Goal: Information Seeking & Learning: Find specific fact

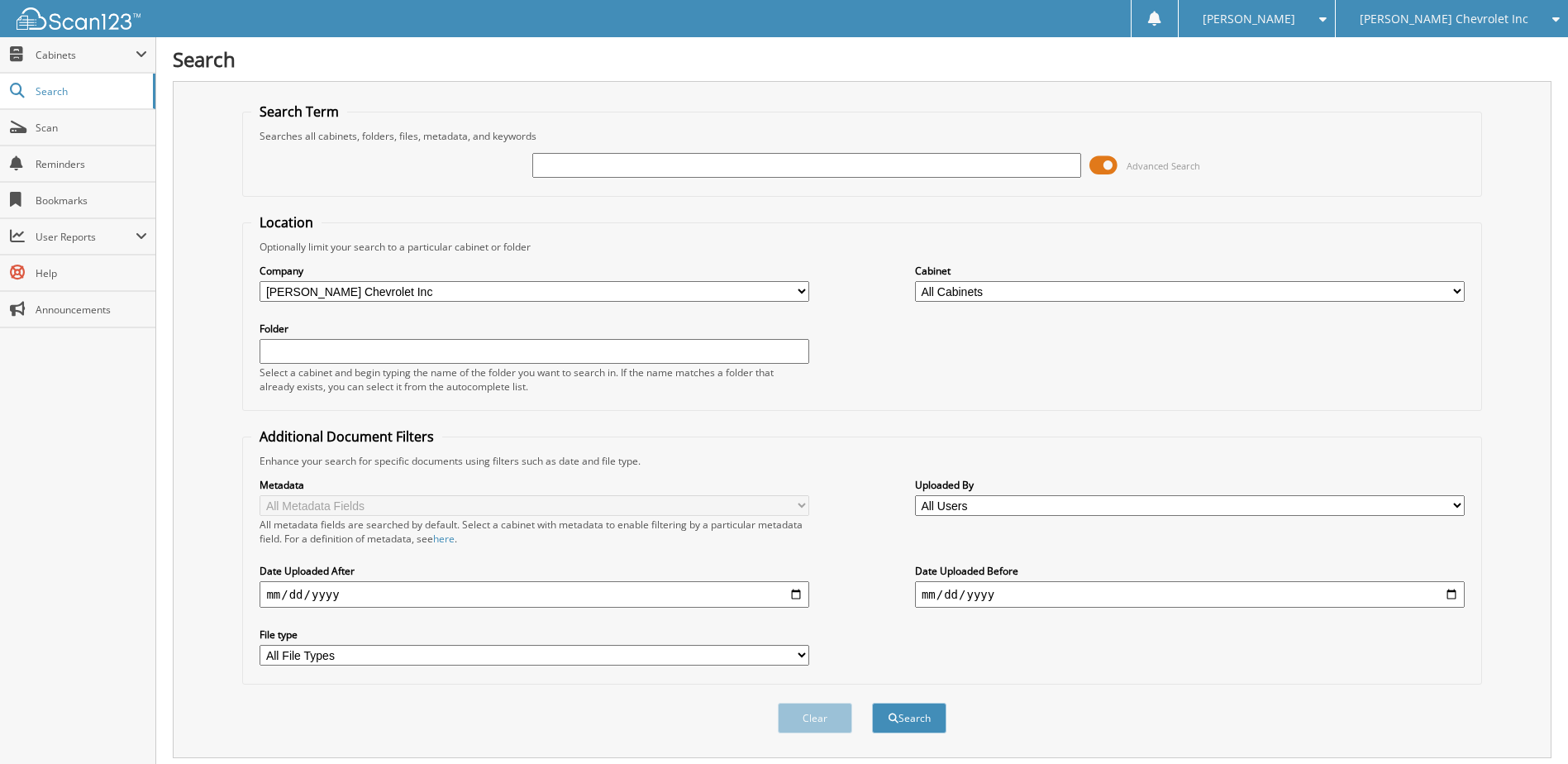
click at [628, 165] on input "text" at bounding box center [807, 166] width 550 height 25
type input "K260079"
click at [873, 703] on button "Search" at bounding box center [910, 718] width 75 height 31
click at [1106, 169] on span at bounding box center [1104, 166] width 28 height 25
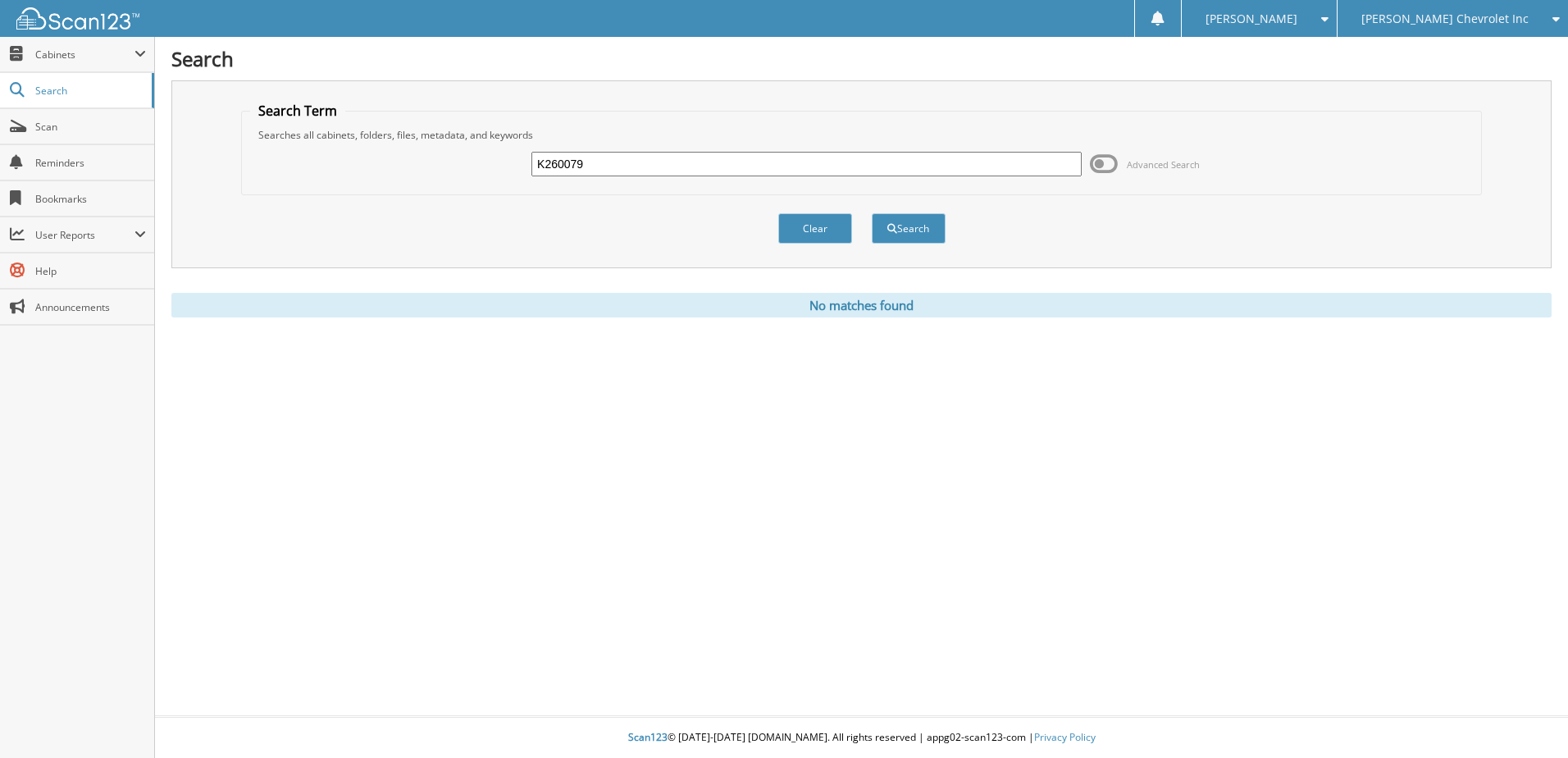
click at [591, 161] on input "K260079" at bounding box center [807, 164] width 550 height 25
type input "[PERSON_NAME]"
click at [872, 214] on button "Search" at bounding box center [909, 228] width 74 height 30
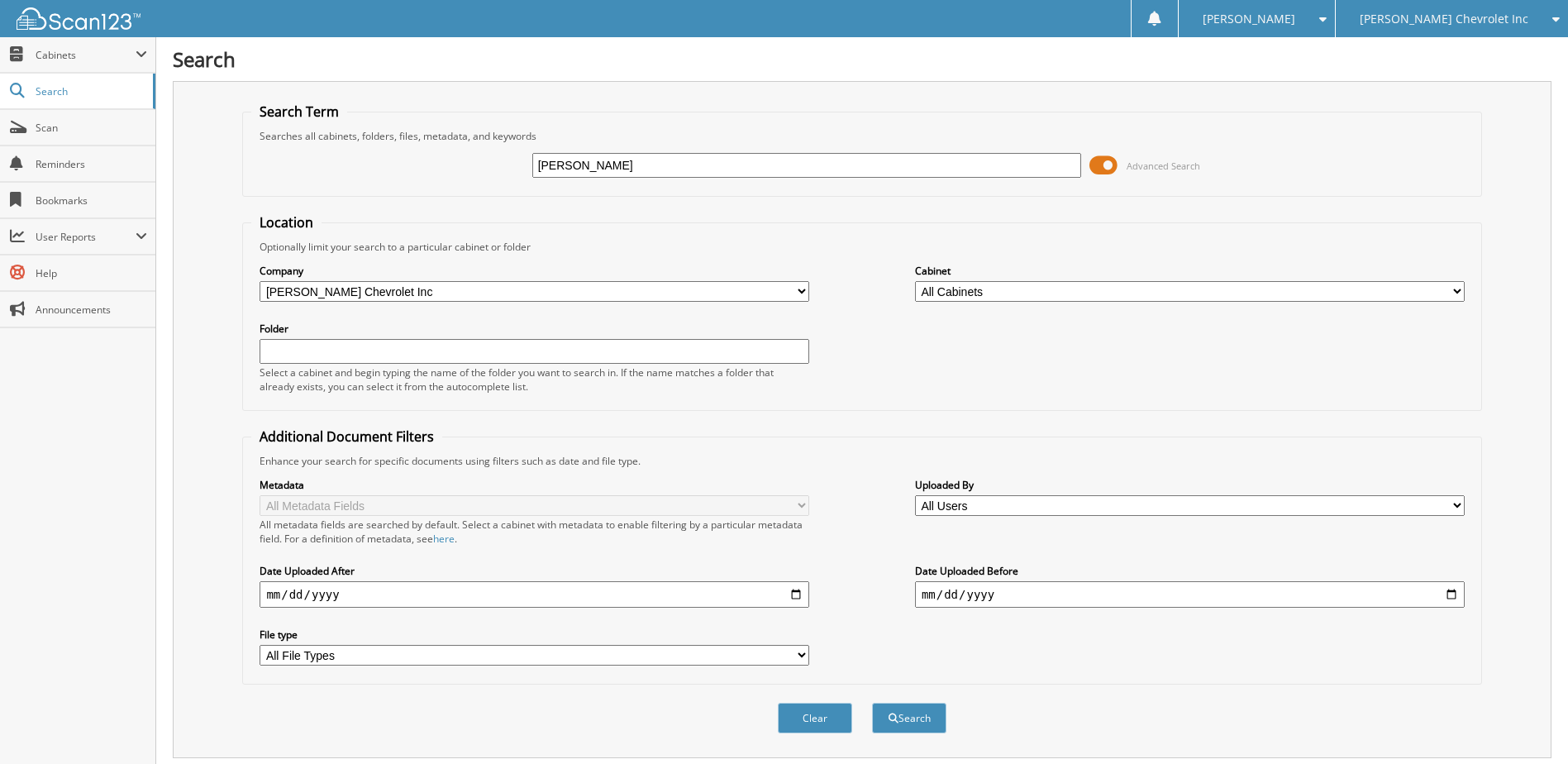
click at [1098, 167] on span at bounding box center [1104, 166] width 28 height 25
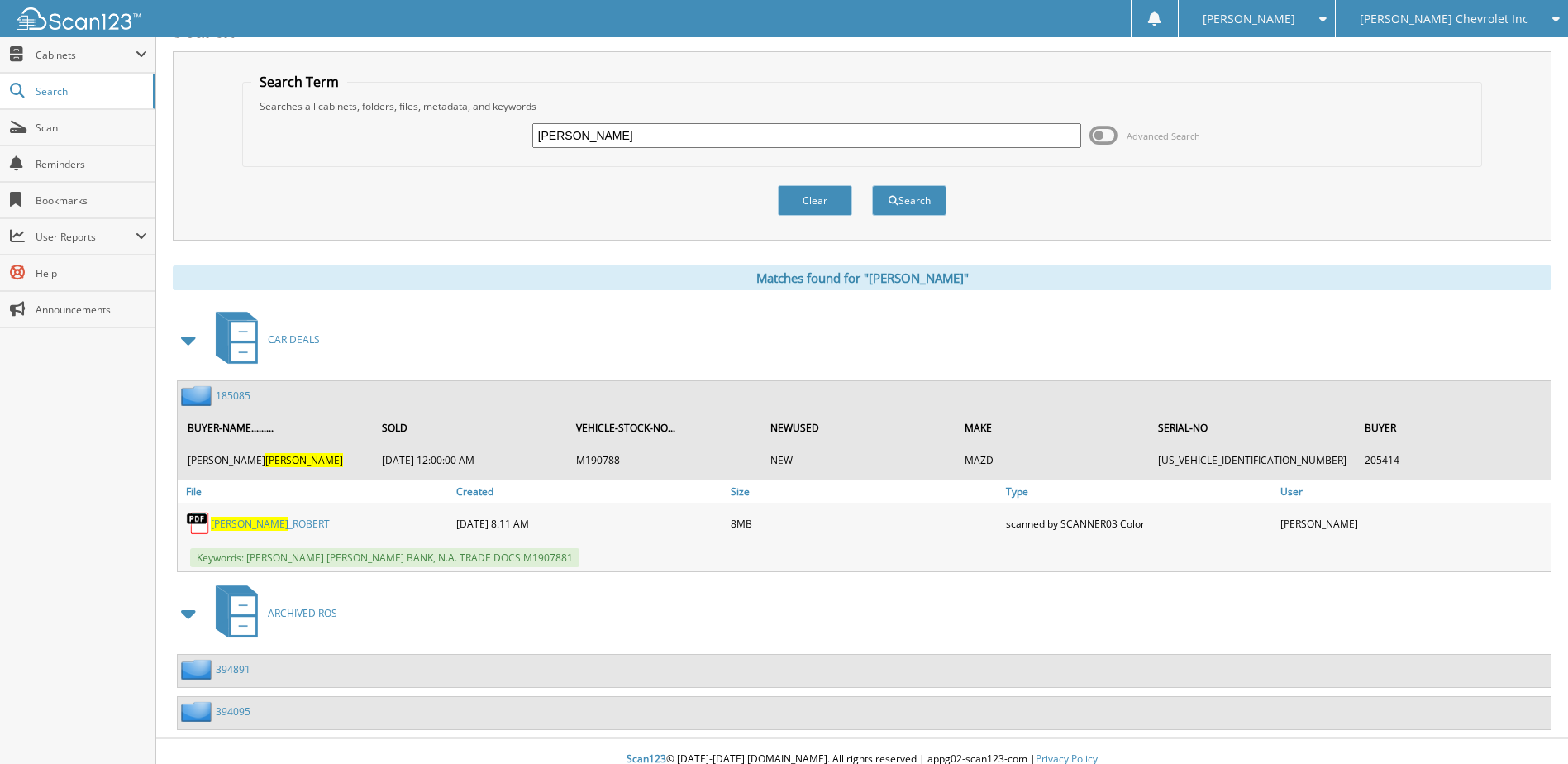
scroll to position [46, 0]
